Goal: Task Accomplishment & Management: Use online tool/utility

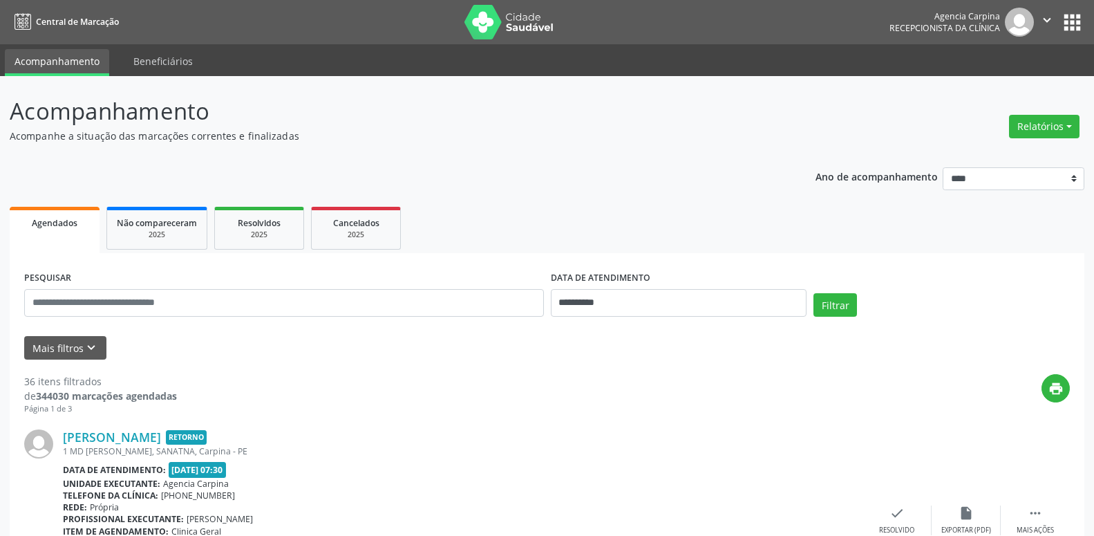
click at [1034, 132] on button "Relatórios" at bounding box center [1044, 126] width 70 height 23
click at [1016, 155] on link "Agendamentos" at bounding box center [1006, 156] width 149 height 19
select select "*"
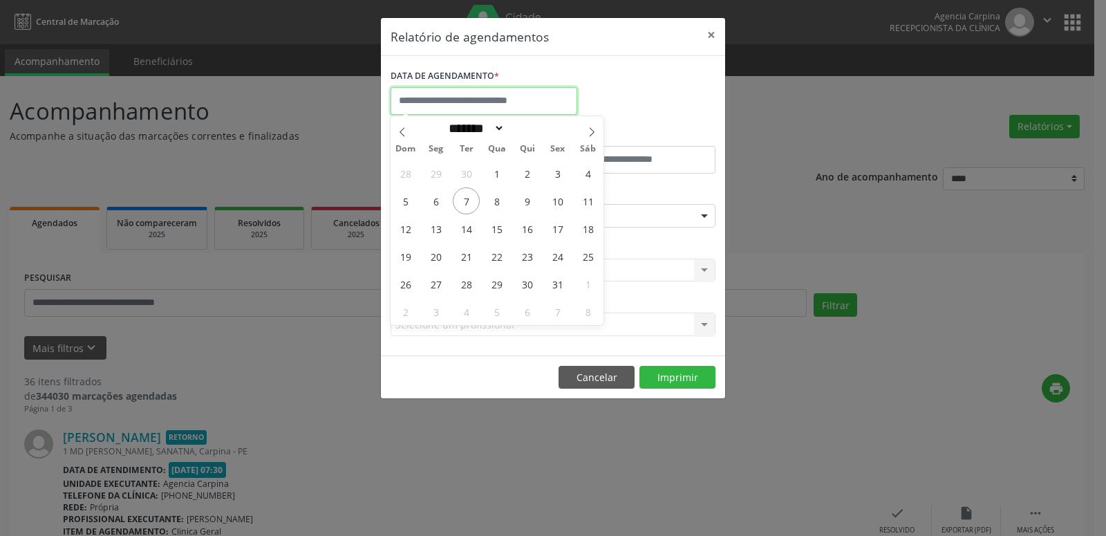
click at [558, 90] on input "text" at bounding box center [483, 101] width 187 height 28
click at [497, 205] on span "8" at bounding box center [496, 200] width 27 height 27
type input "**********"
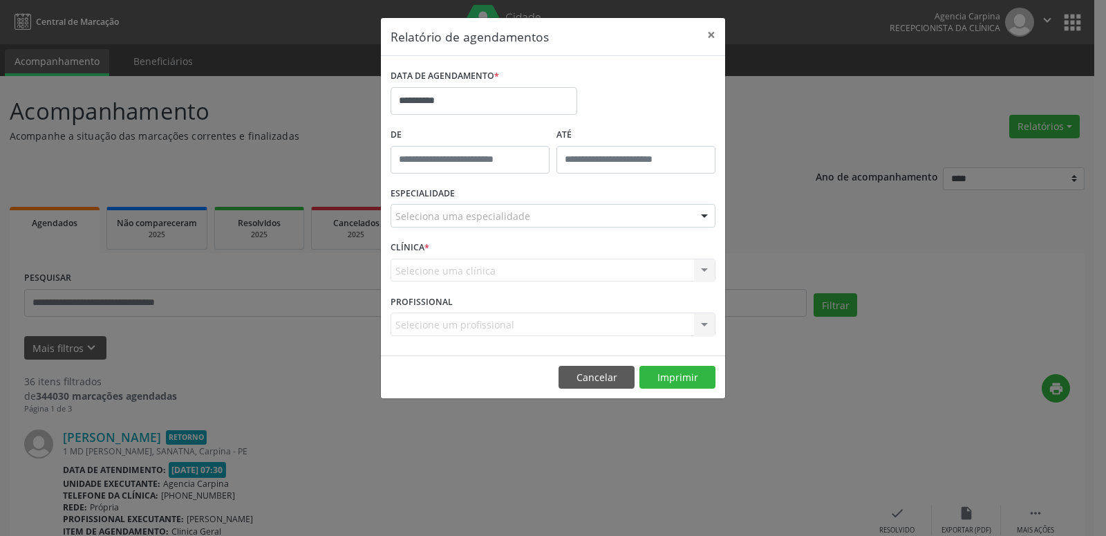
click at [548, 214] on div "Seleciona uma especialidade" at bounding box center [552, 215] width 325 height 23
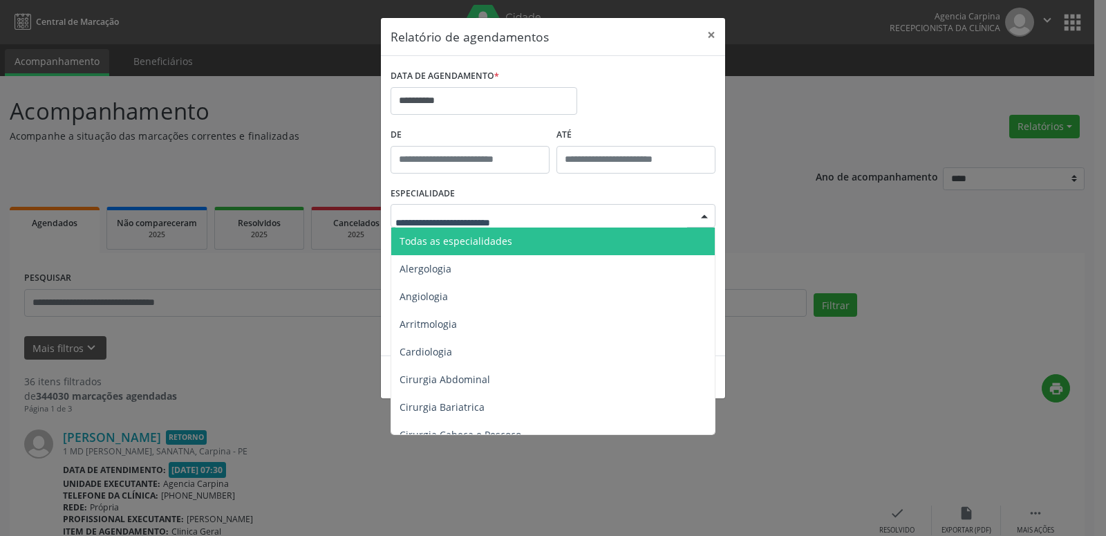
click at [522, 236] on span "Todas as especialidades" at bounding box center [553, 241] width 325 height 28
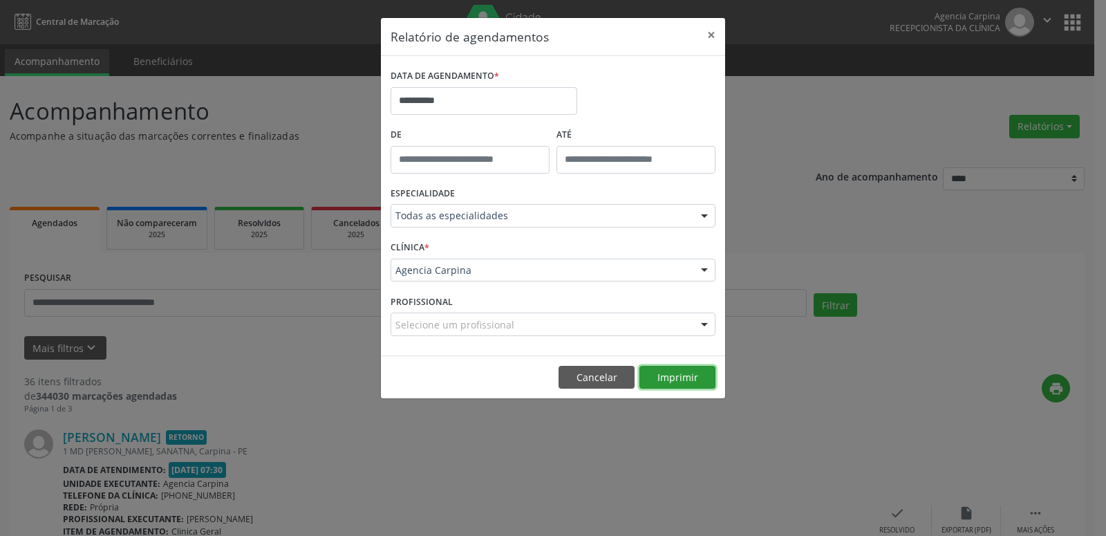
click at [678, 370] on button "Imprimir" at bounding box center [677, 377] width 76 height 23
click at [710, 32] on button "×" at bounding box center [711, 35] width 28 height 34
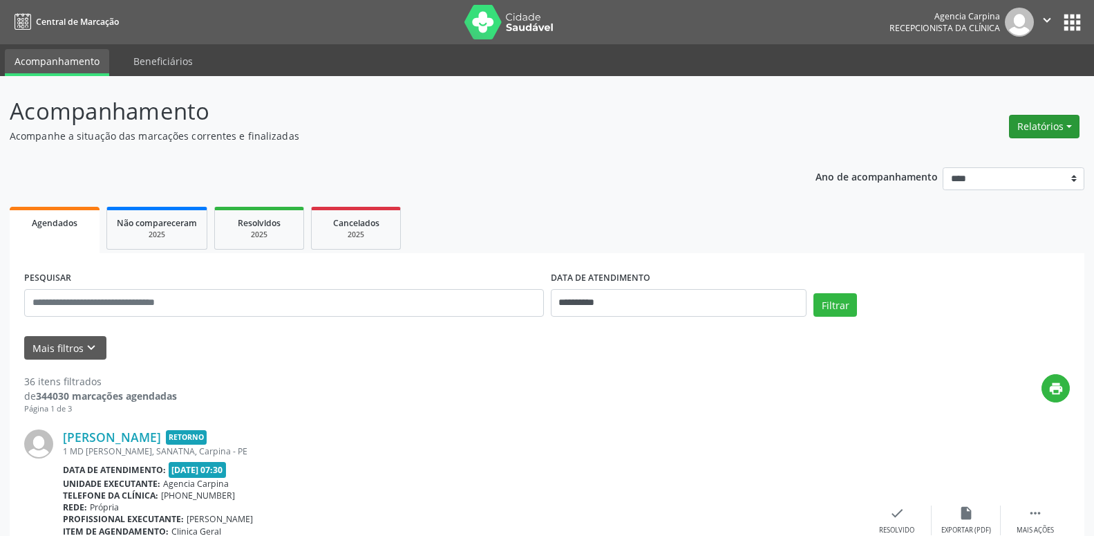
click at [1035, 135] on button "Relatórios" at bounding box center [1044, 126] width 70 height 23
click at [1006, 155] on link "Agendamentos" at bounding box center [1006, 156] width 149 height 19
select select "*"
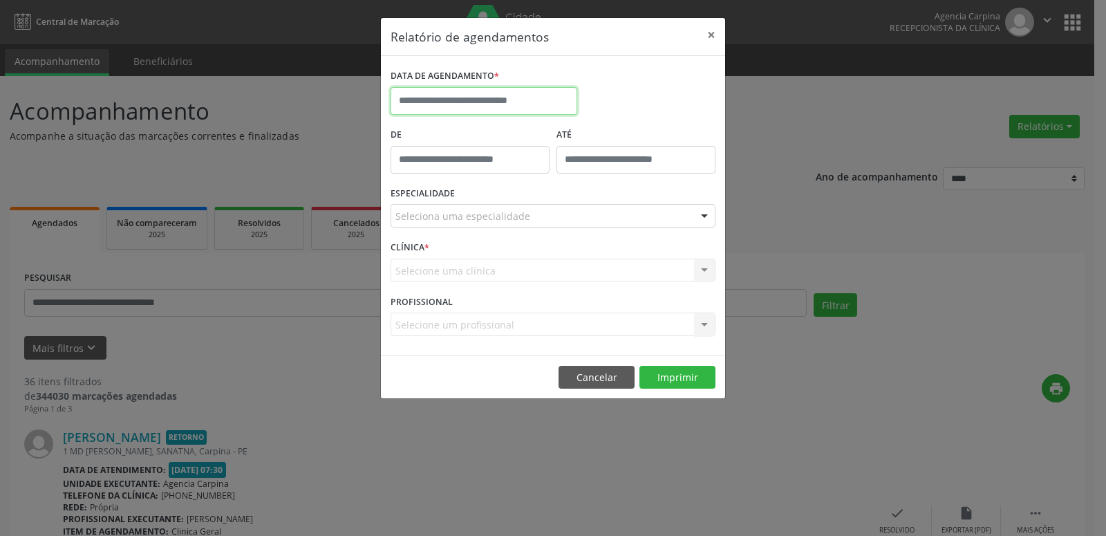
click at [454, 112] on input "text" at bounding box center [483, 101] width 187 height 28
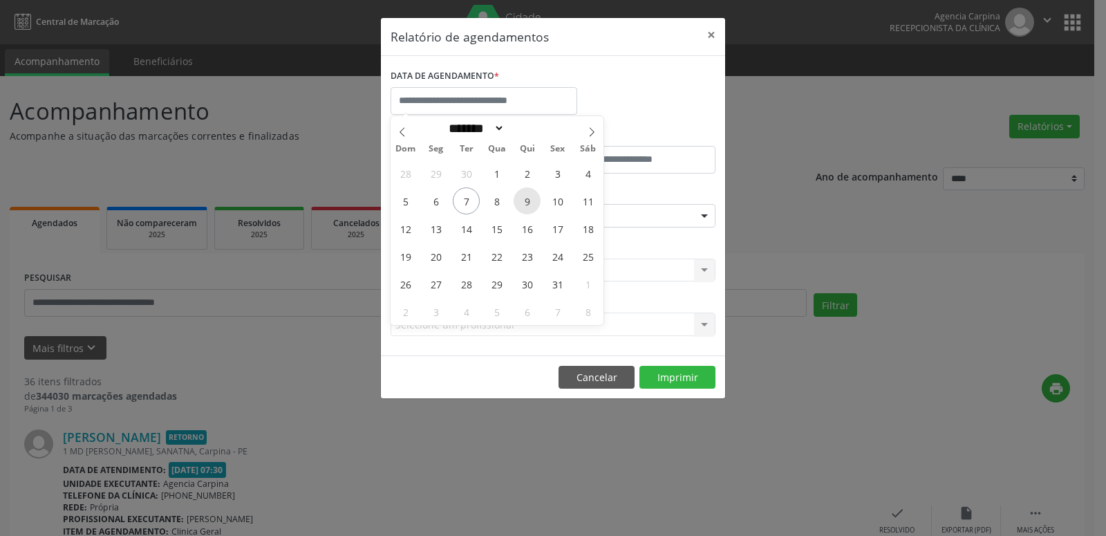
click at [522, 200] on span "9" at bounding box center [526, 200] width 27 height 27
type input "**********"
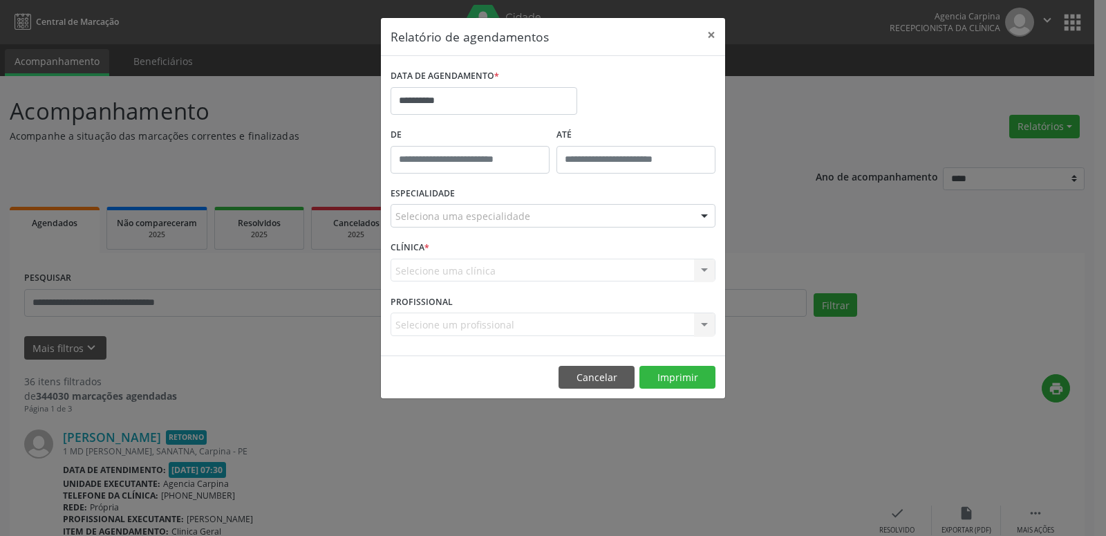
click at [616, 215] on div "Seleciona uma especialidade" at bounding box center [552, 215] width 325 height 23
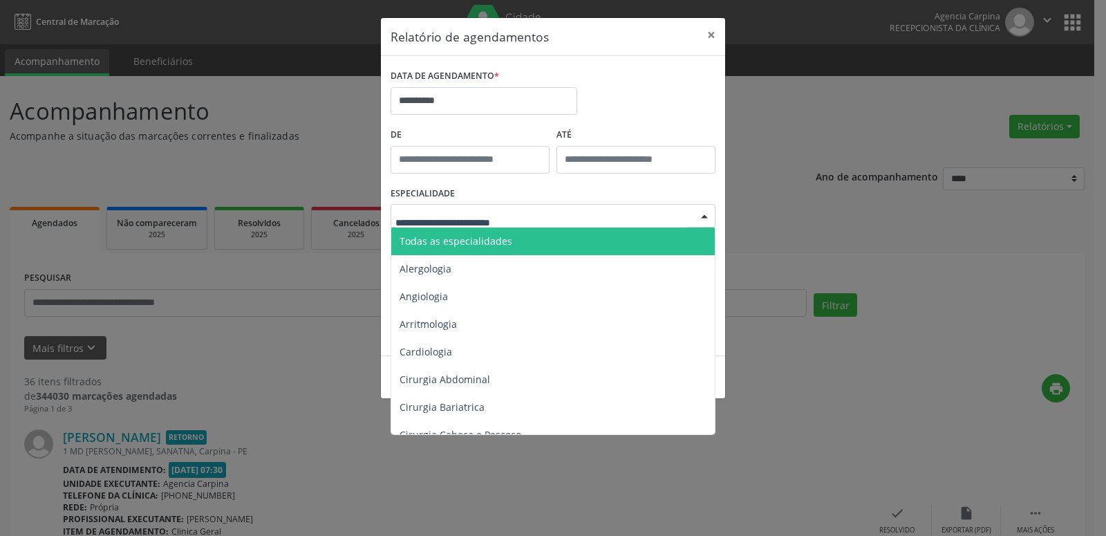
click at [576, 245] on span "Todas as especialidades" at bounding box center [553, 241] width 325 height 28
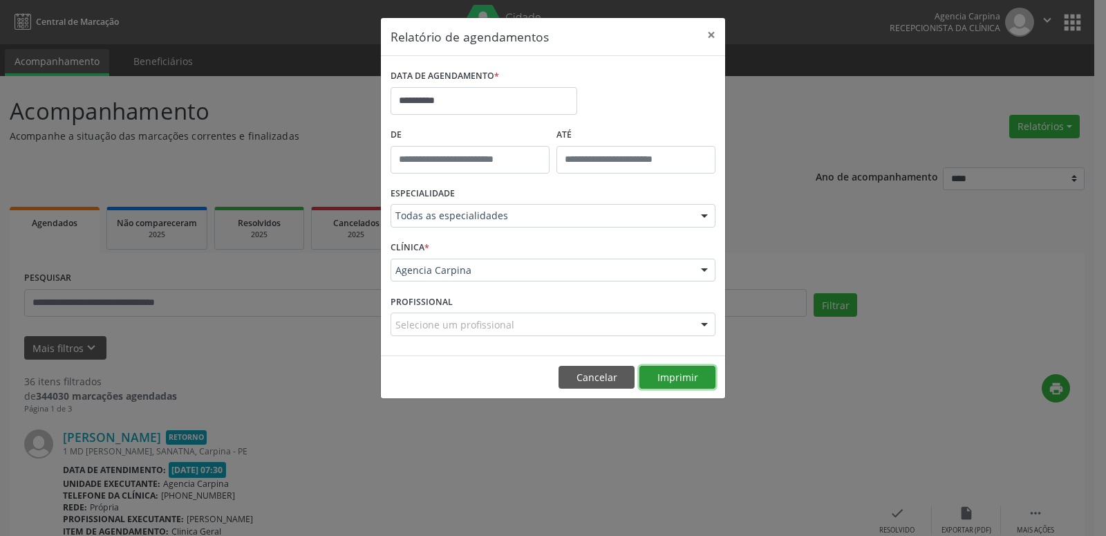
click at [666, 368] on button "Imprimir" at bounding box center [677, 377] width 76 height 23
click at [709, 34] on button "×" at bounding box center [711, 35] width 28 height 34
